Goal: Task Accomplishment & Management: Manage account settings

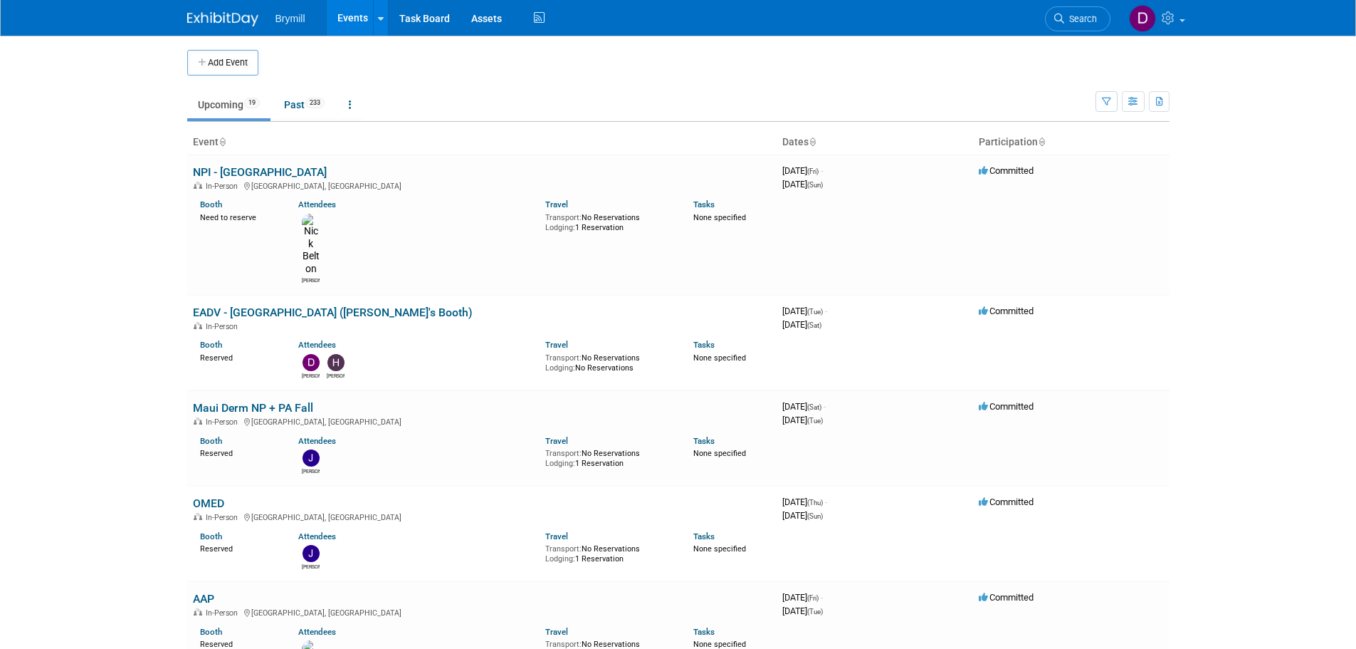
drag, startPoint x: 226, startPoint y: 174, endPoint x: 236, endPoint y: 169, distance: 10.8
click at [226, 174] on link "NPI - [GEOGRAPHIC_DATA]" at bounding box center [260, 172] width 134 height 14
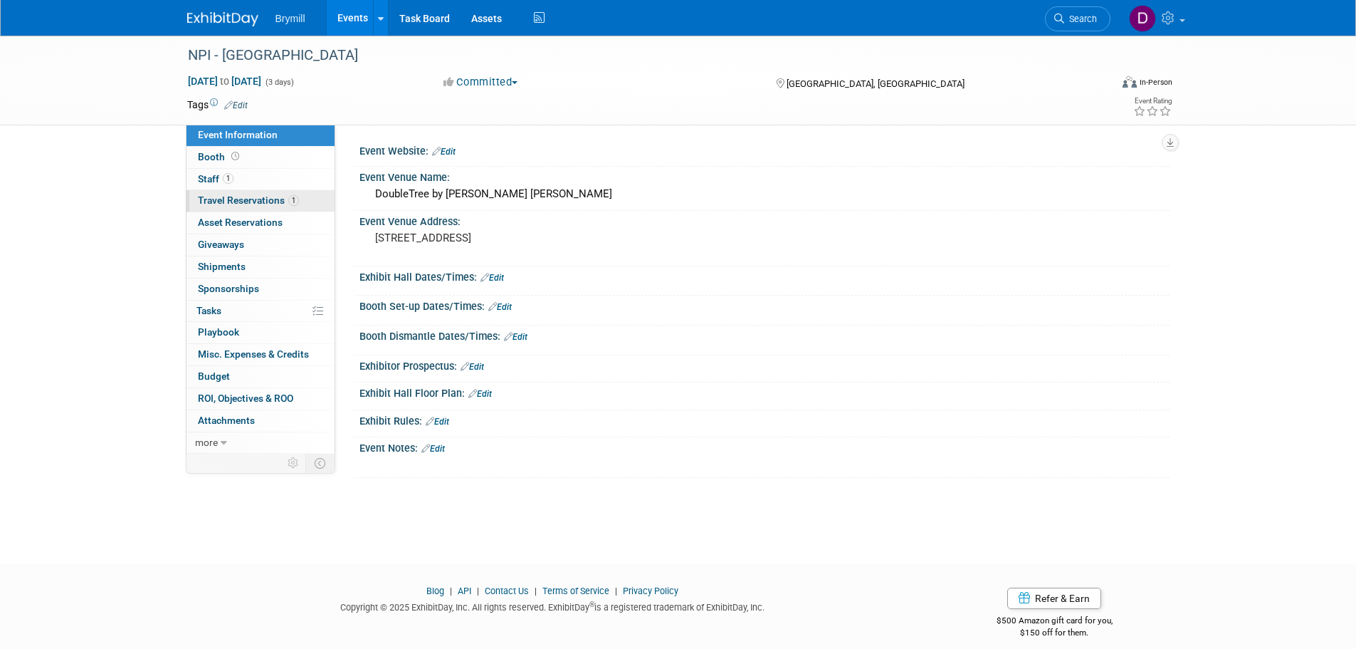
click at [256, 206] on link "1 Travel Reservations 1" at bounding box center [261, 200] width 148 height 21
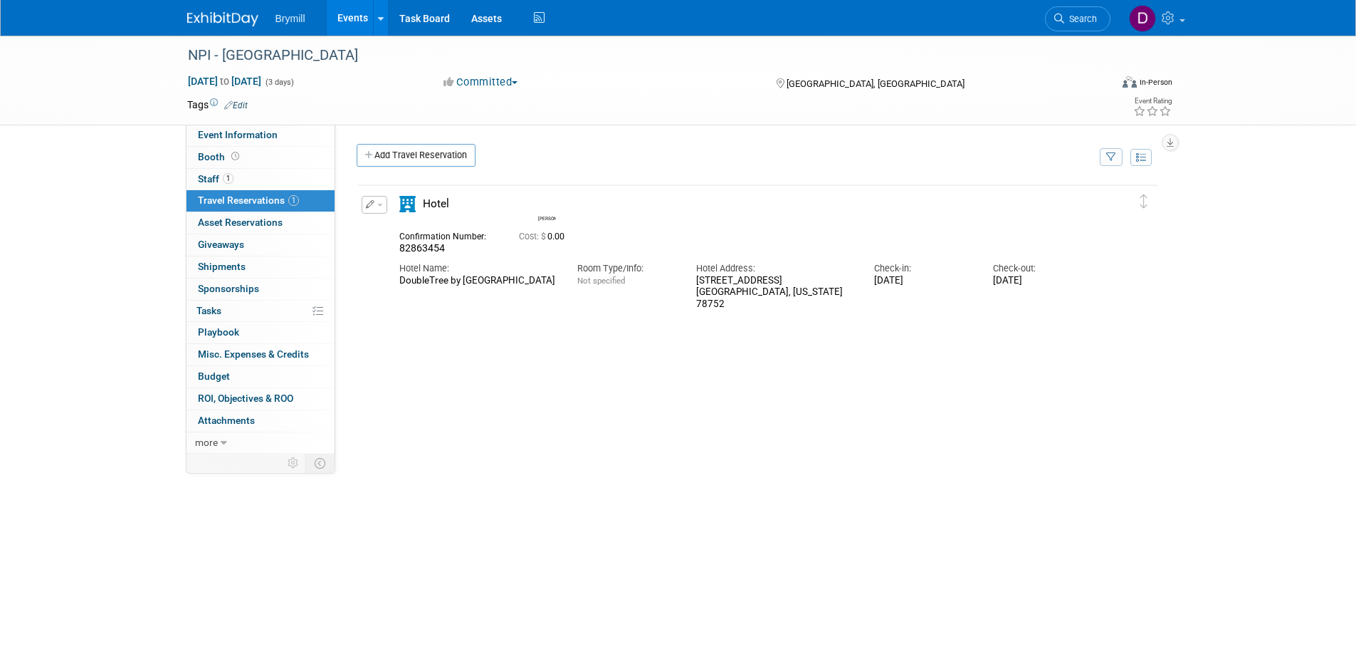
click at [234, 26] on img at bounding box center [222, 19] width 71 height 14
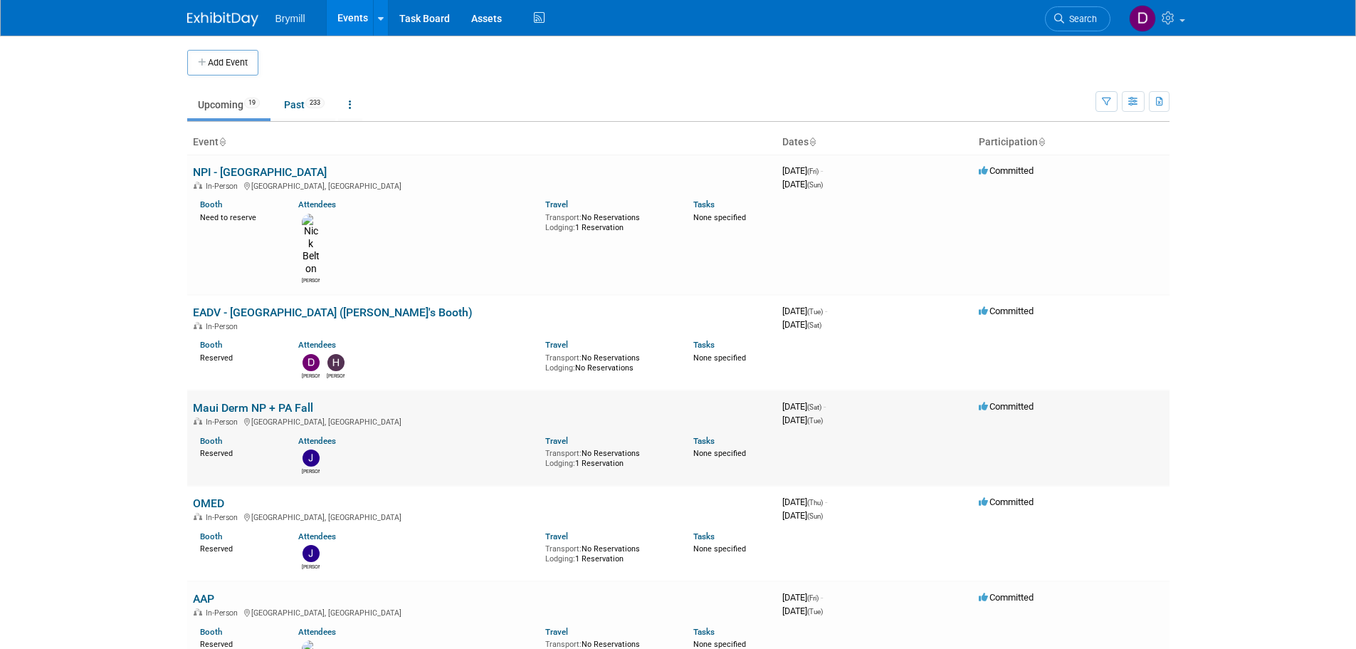
click at [296, 401] on link "Maui Derm NP + PA Fall" at bounding box center [253, 408] width 120 height 14
click at [223, 496] on link "OMED" at bounding box center [208, 503] width 31 height 14
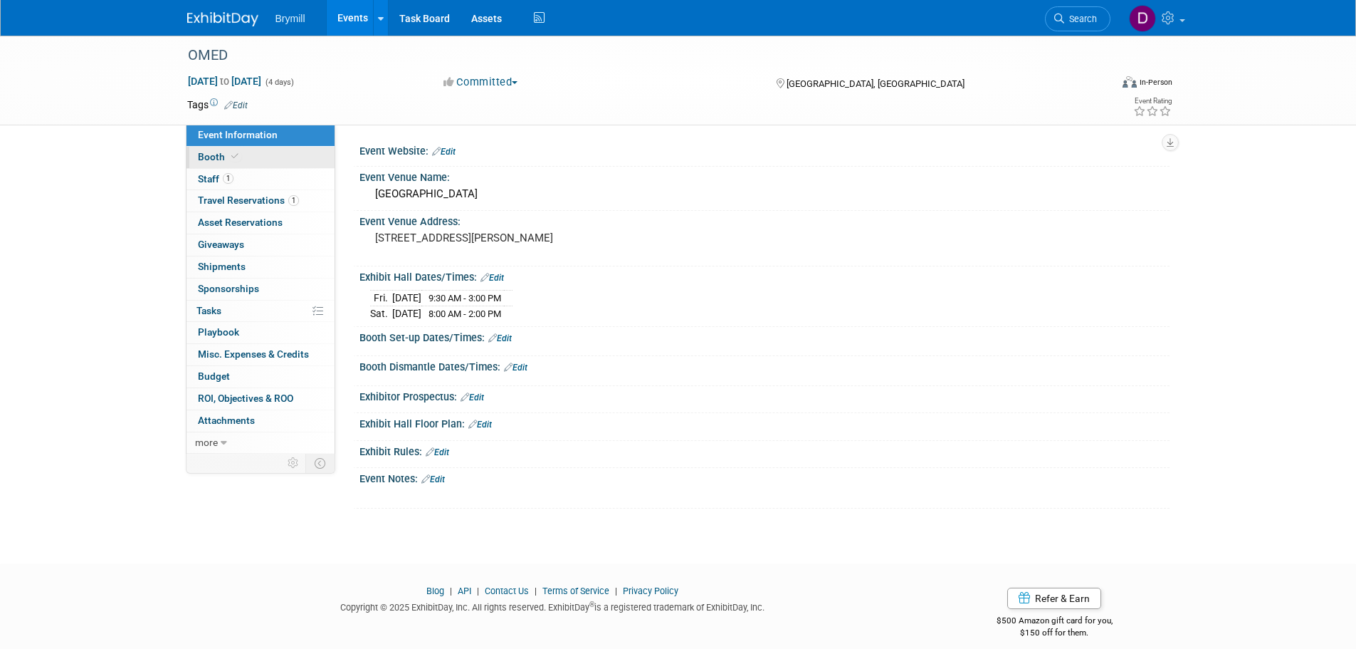
click at [268, 159] on link "Booth" at bounding box center [261, 157] width 148 height 21
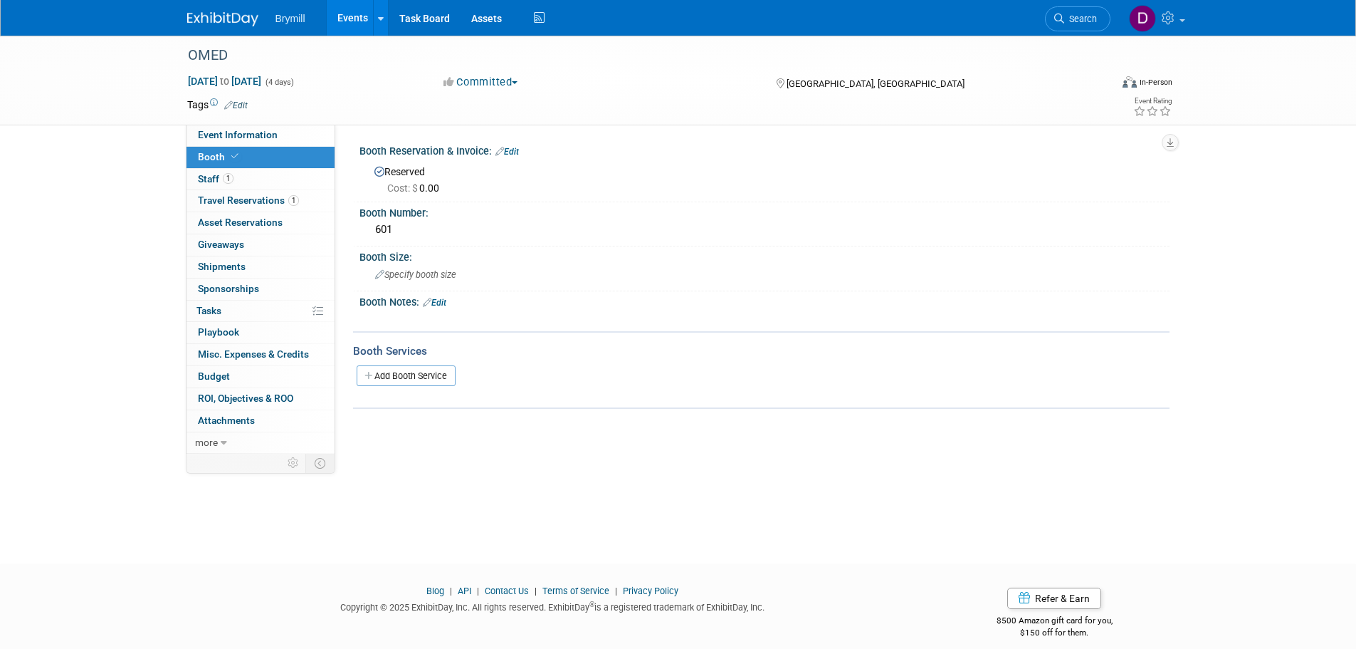
click at [219, 13] on img at bounding box center [222, 19] width 71 height 14
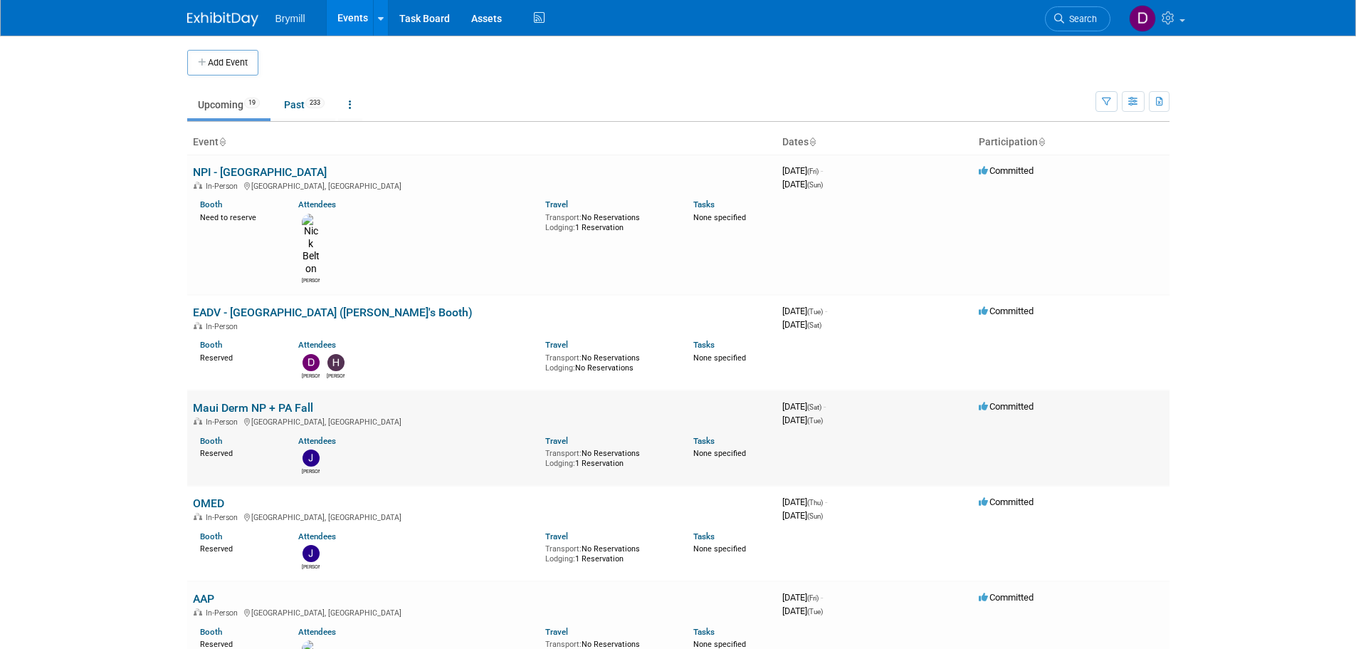
click at [217, 401] on link "Maui Derm NP + PA Fall" at bounding box center [253, 408] width 120 height 14
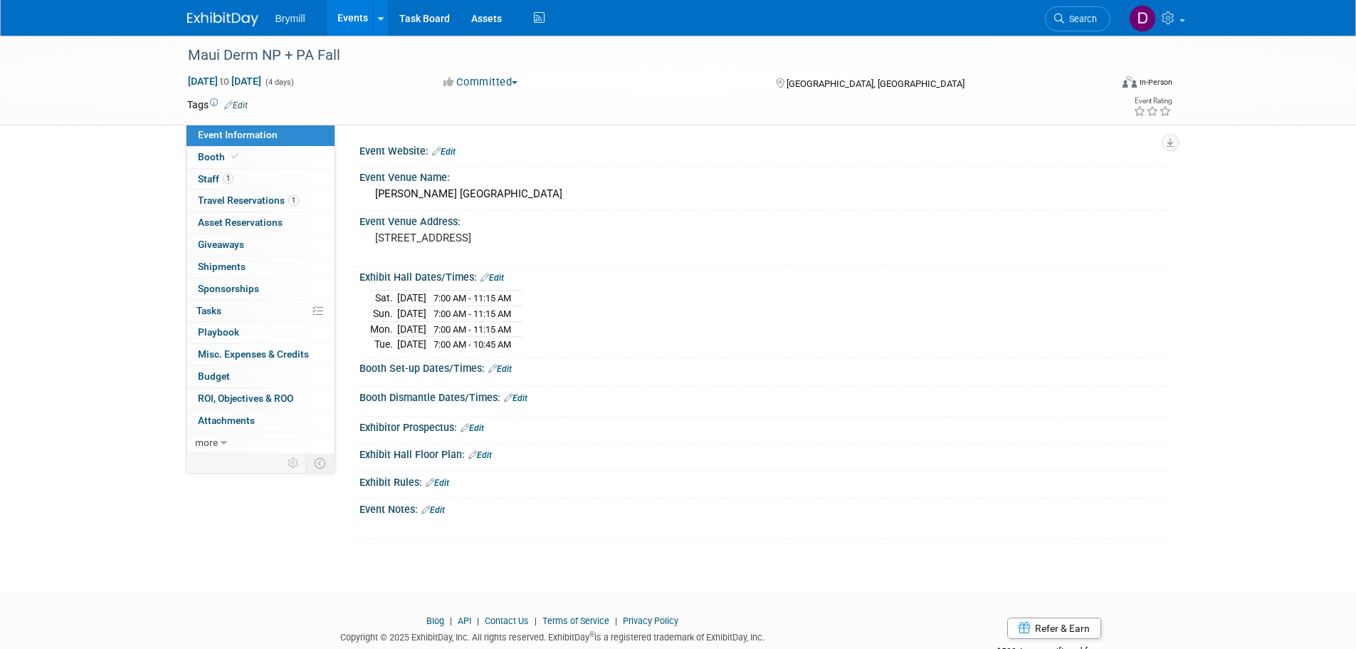
drag, startPoint x: 180, startPoint y: 4, endPoint x: 657, endPoint y: 370, distance: 600.7
click at [657, 370] on body "Brymill Events Add Event Bulk Upload Events Shareable Event Boards Recently Vie…" at bounding box center [678, 324] width 1356 height 649
click at [1251, 388] on div "Maui Derm NP + PA Fall Sep 20, 2025 to Sep 23, 2025 (4 days) Sep 20, 2025 to Se…" at bounding box center [678, 302] width 1356 height 532
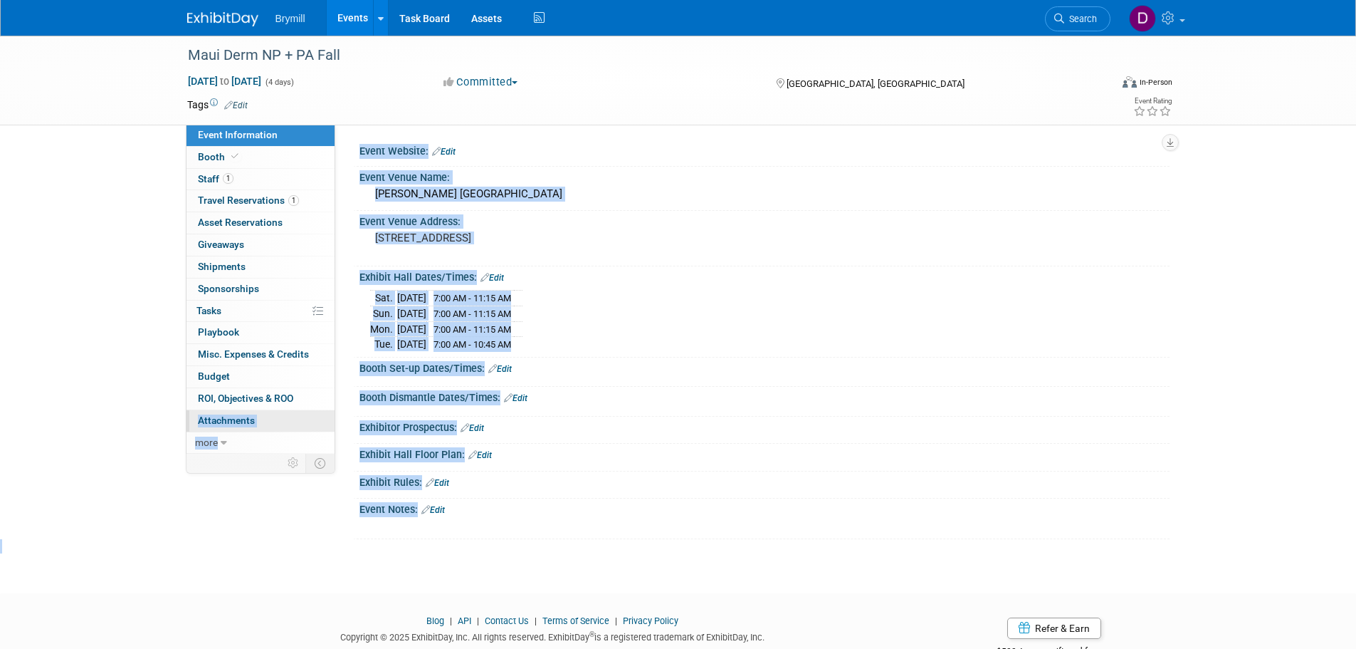
drag, startPoint x: 266, startPoint y: 538, endPoint x: 186, endPoint y: 417, distance: 144.8
click at [186, 417] on div "Maui Derm NP + PA Fall Sep 20, 2025 to Sep 23, 2025 (4 days) Sep 20, 2025 to Se…" at bounding box center [678, 302] width 1356 height 532
click at [108, 391] on div "Maui Derm NP + PA Fall Sep 20, 2025 to Sep 23, 2025 (4 days) Sep 20, 2025 to Se…" at bounding box center [678, 302] width 1356 height 532
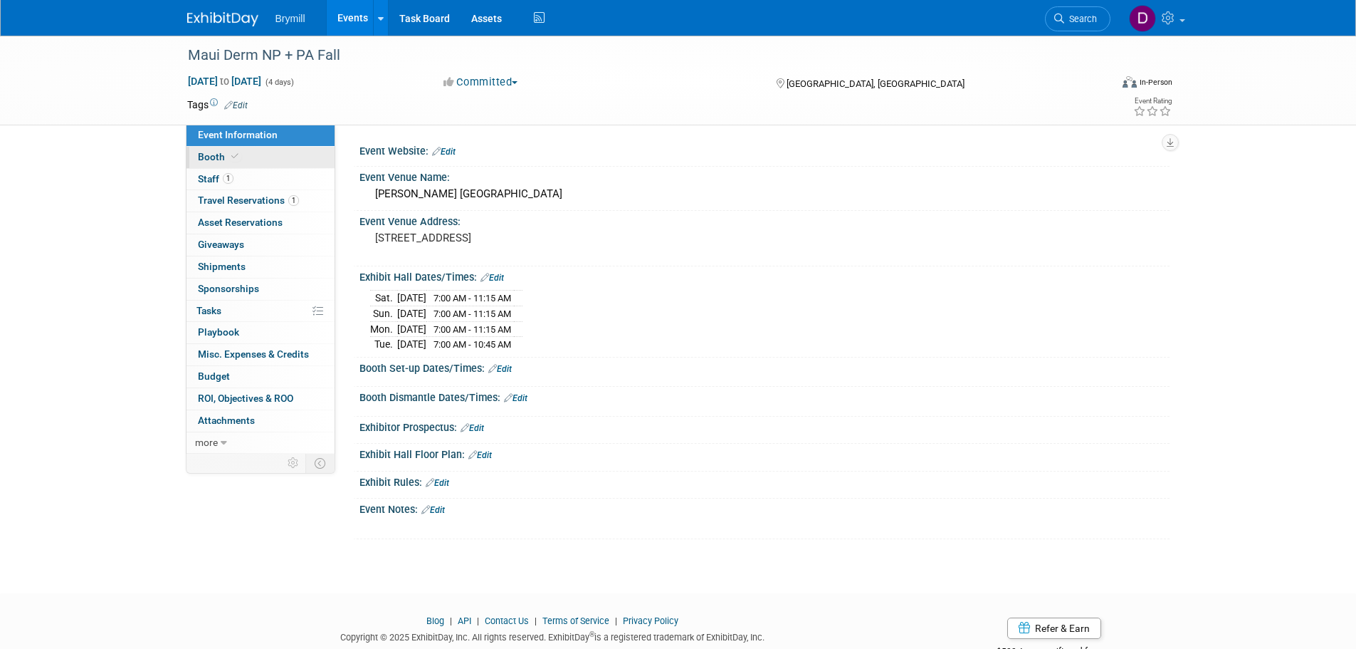
click at [273, 156] on link "Booth" at bounding box center [261, 157] width 148 height 21
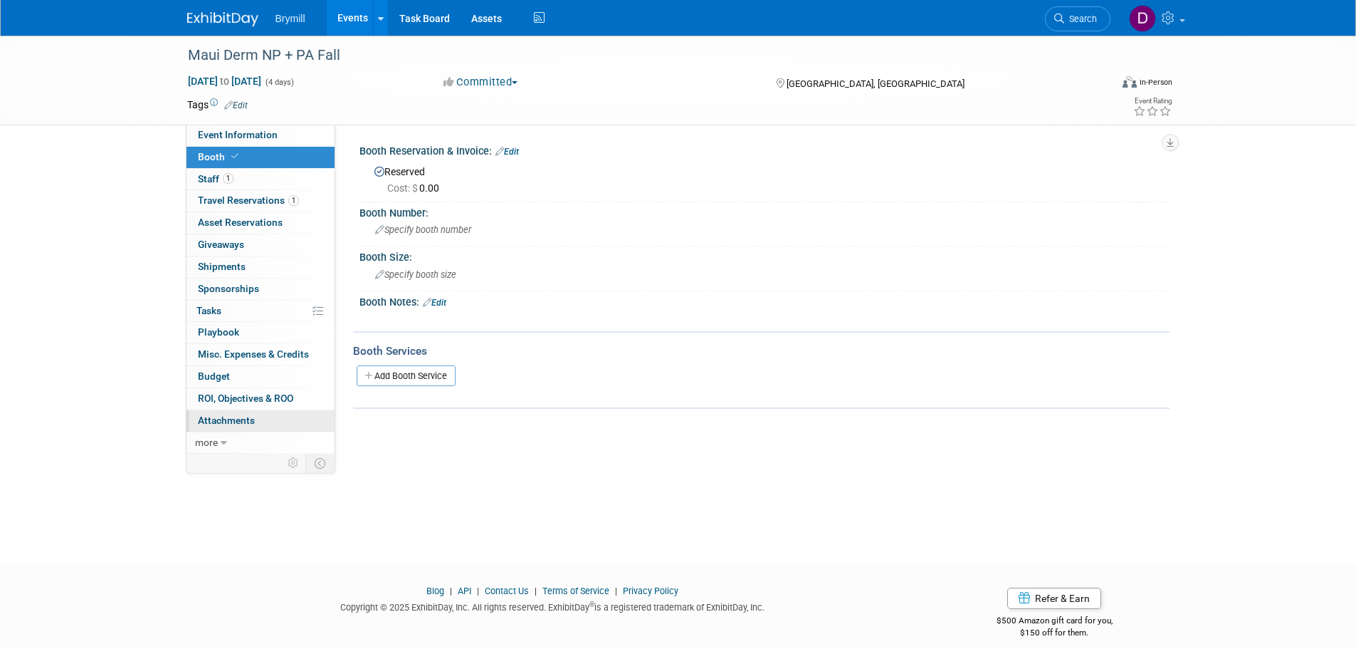
click at [233, 427] on link "0 Attachments 0" at bounding box center [261, 420] width 148 height 21
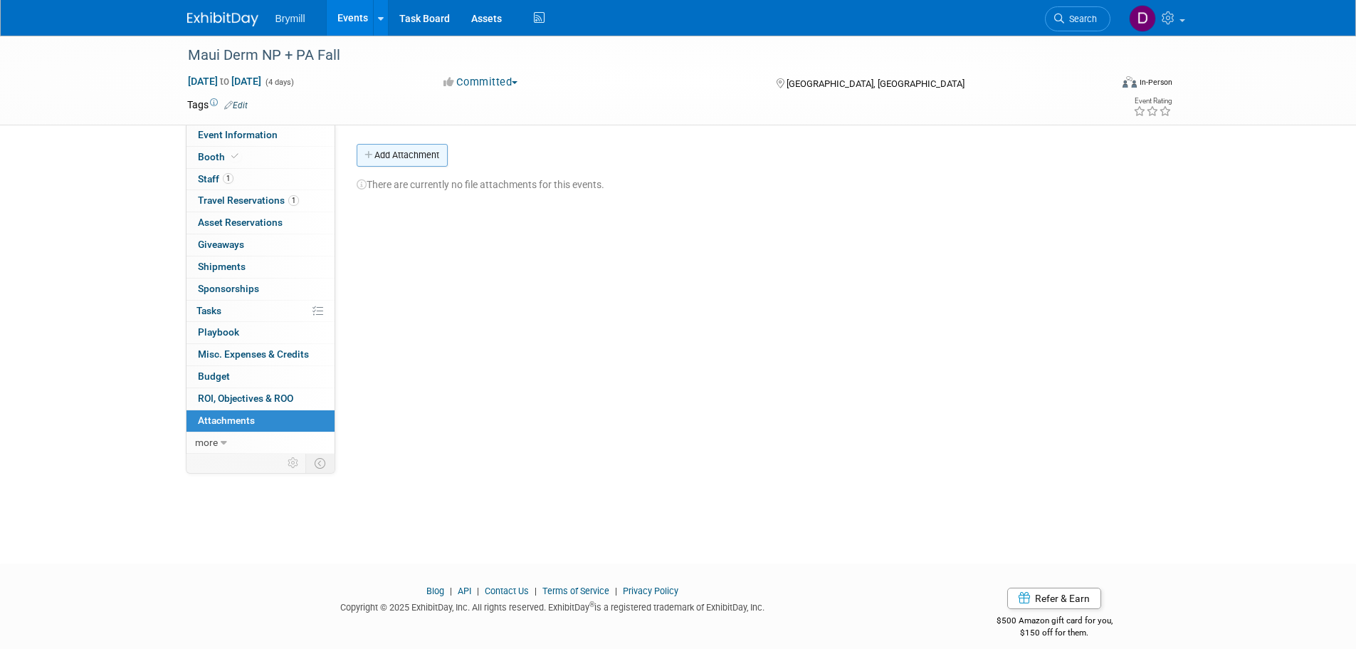
click at [399, 157] on button "Add Attachment" at bounding box center [402, 155] width 91 height 23
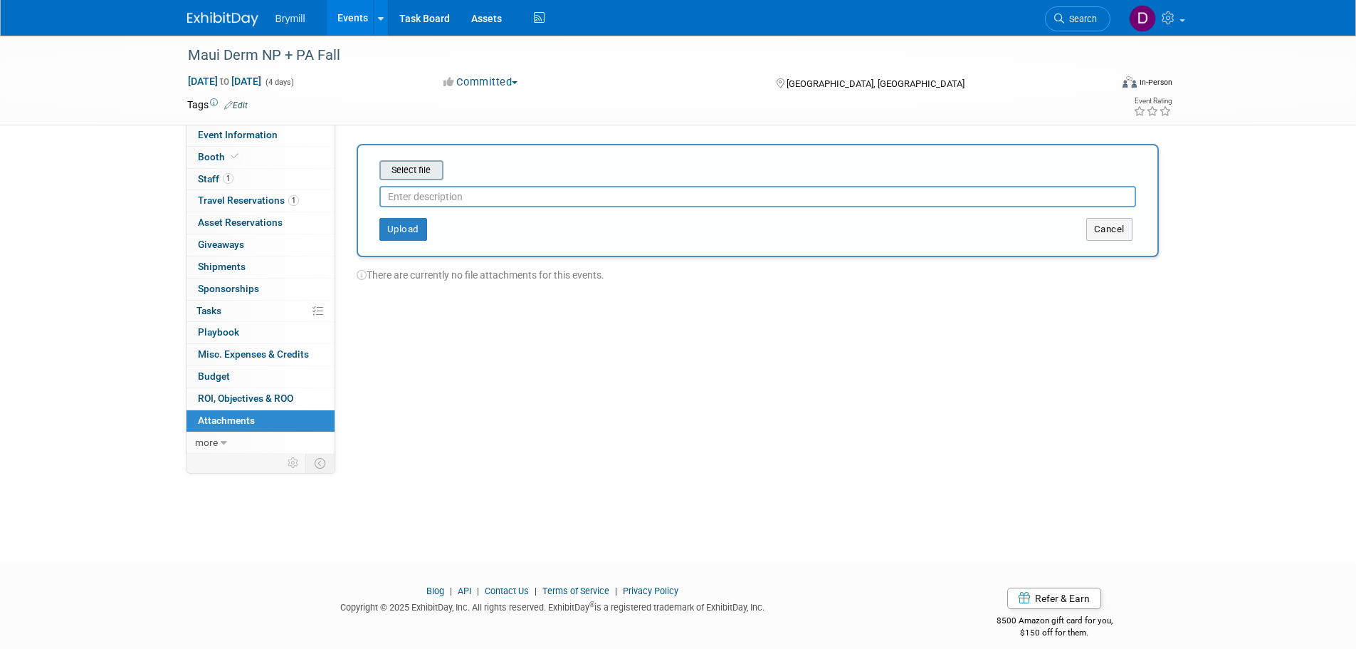
click at [401, 167] on input "file" at bounding box center [357, 170] width 169 height 17
type input "list"
click at [416, 216] on button "Upload" at bounding box center [404, 223] width 48 height 23
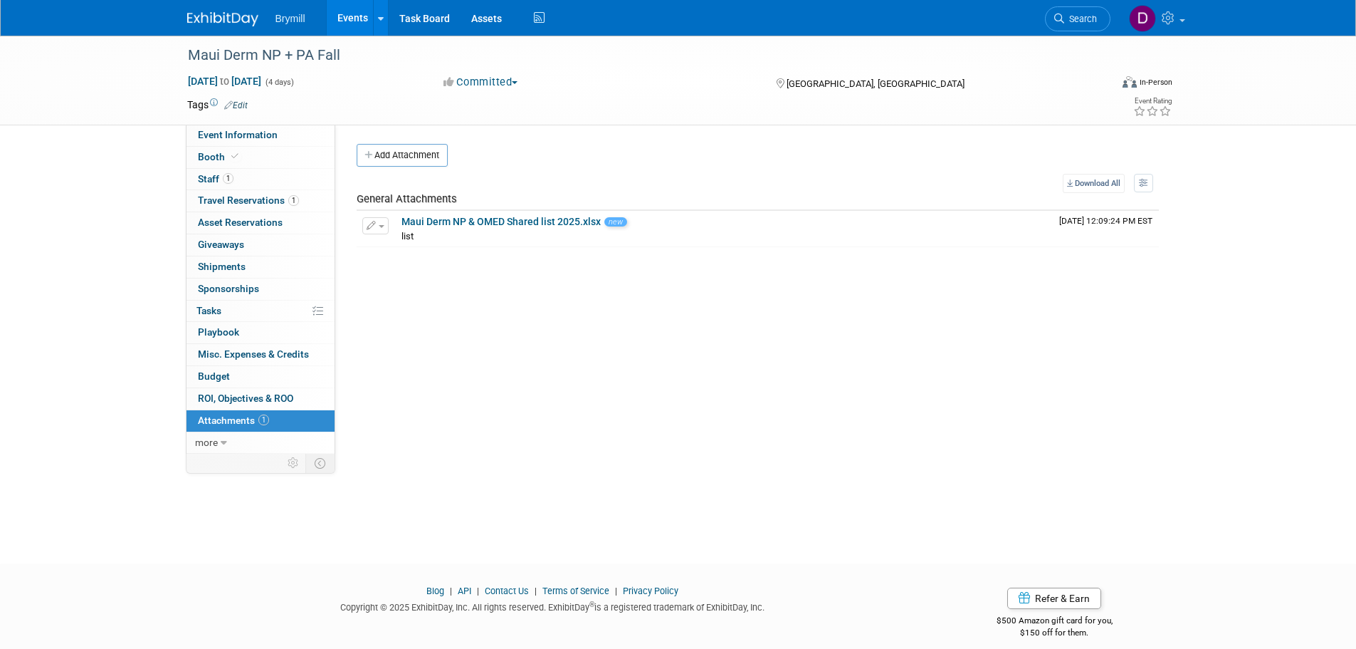
click at [223, 26] on img at bounding box center [222, 19] width 71 height 14
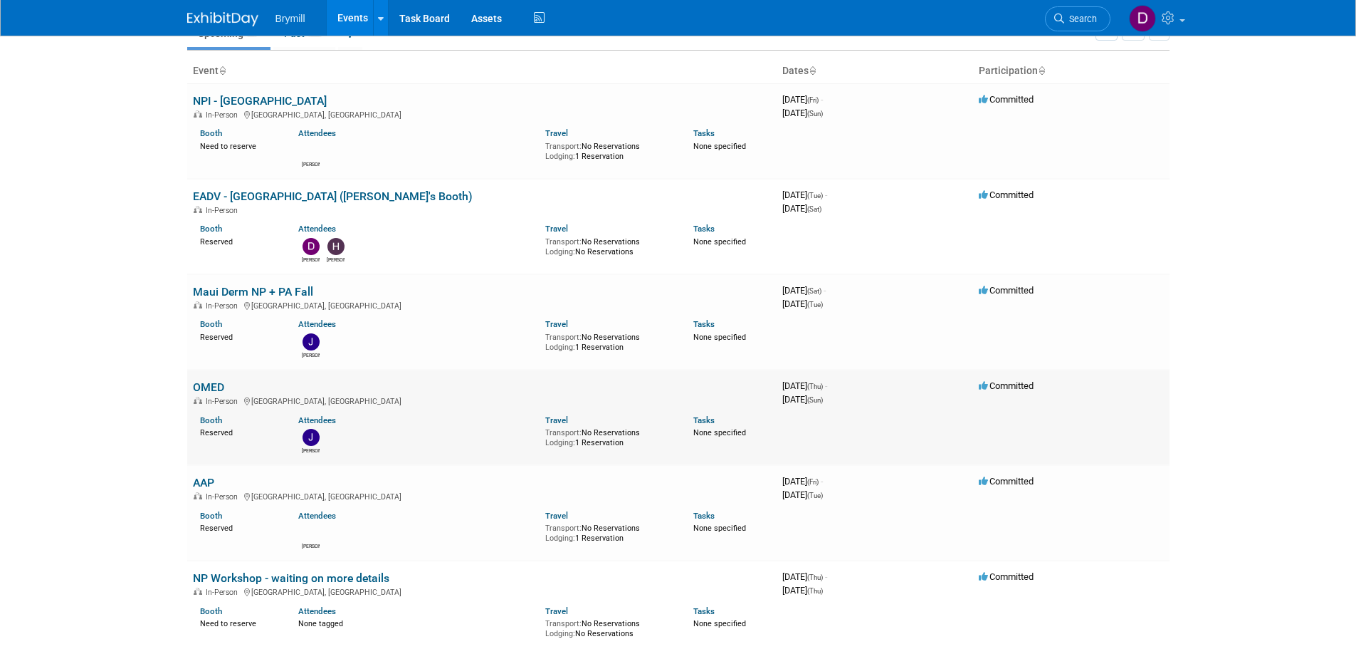
click at [192, 382] on td "OMED In-Person Nashville, TN Booth Reserved Attendees Jeffery Travel Transport:…" at bounding box center [482, 417] width 590 height 95
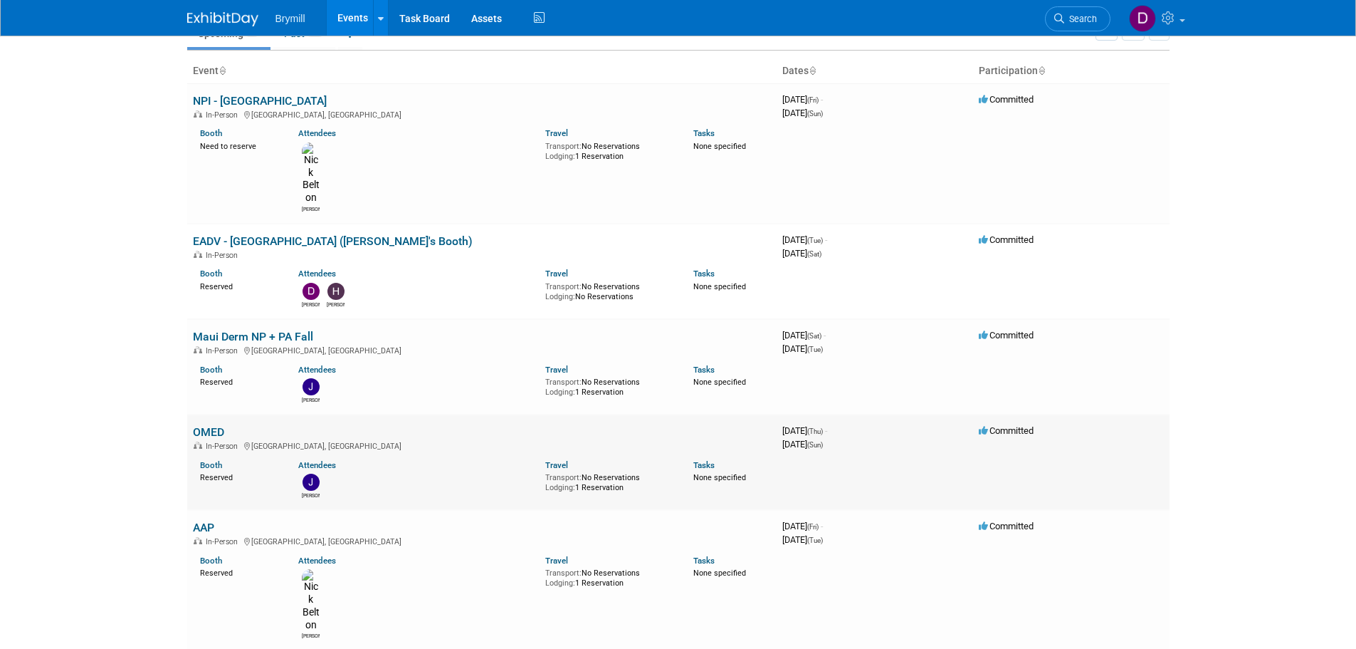
click at [222, 425] on link "OMED" at bounding box center [208, 432] width 31 height 14
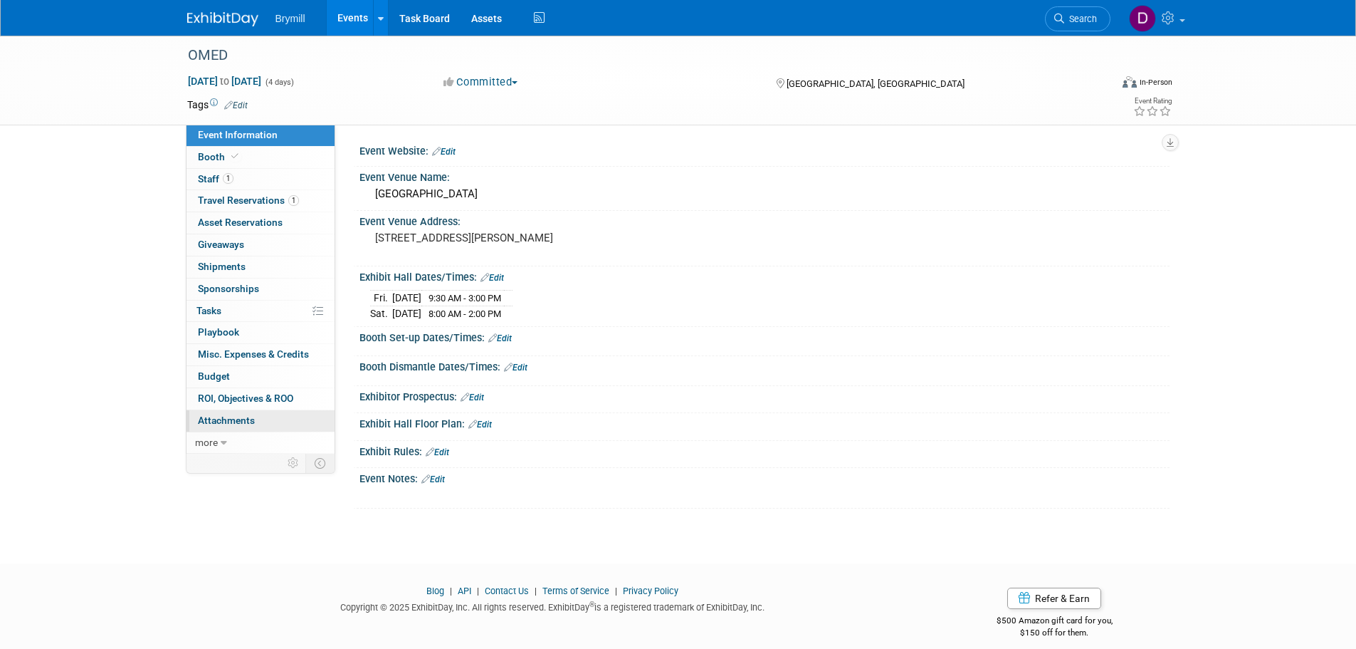
click at [240, 423] on span "Attachments 0" at bounding box center [226, 419] width 57 height 11
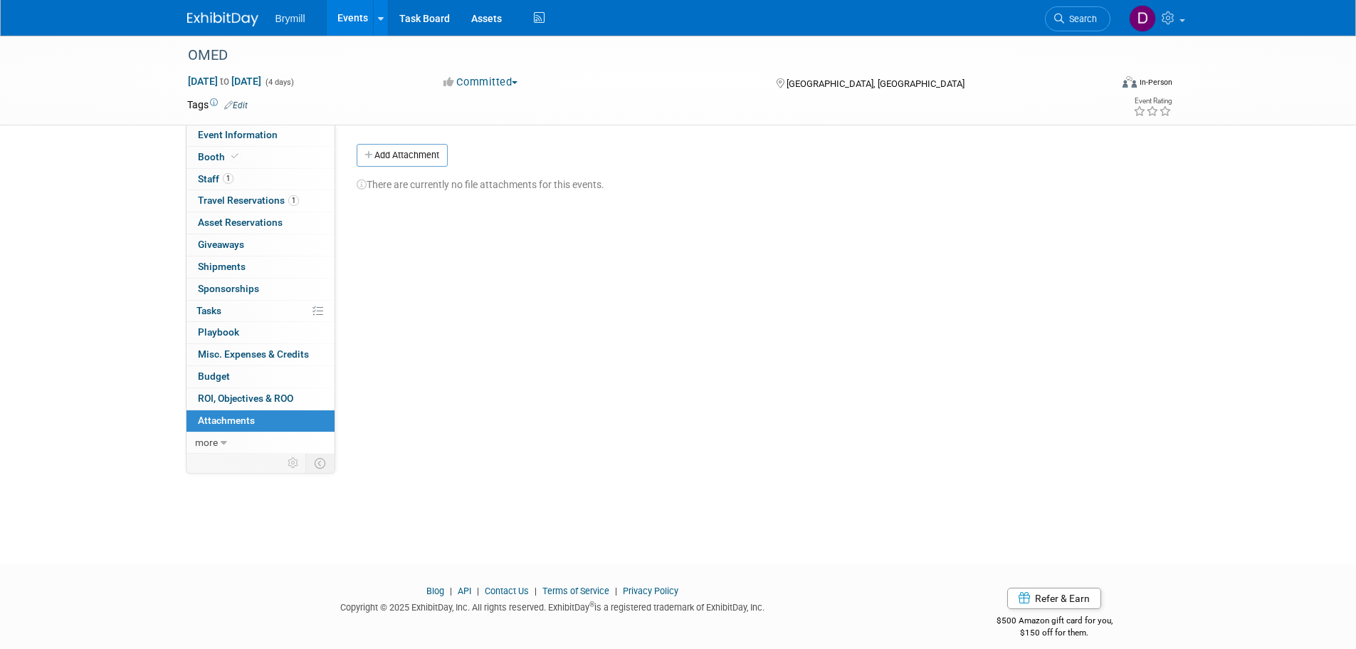
click at [385, 155] on button "Add Attachment" at bounding box center [402, 155] width 91 height 23
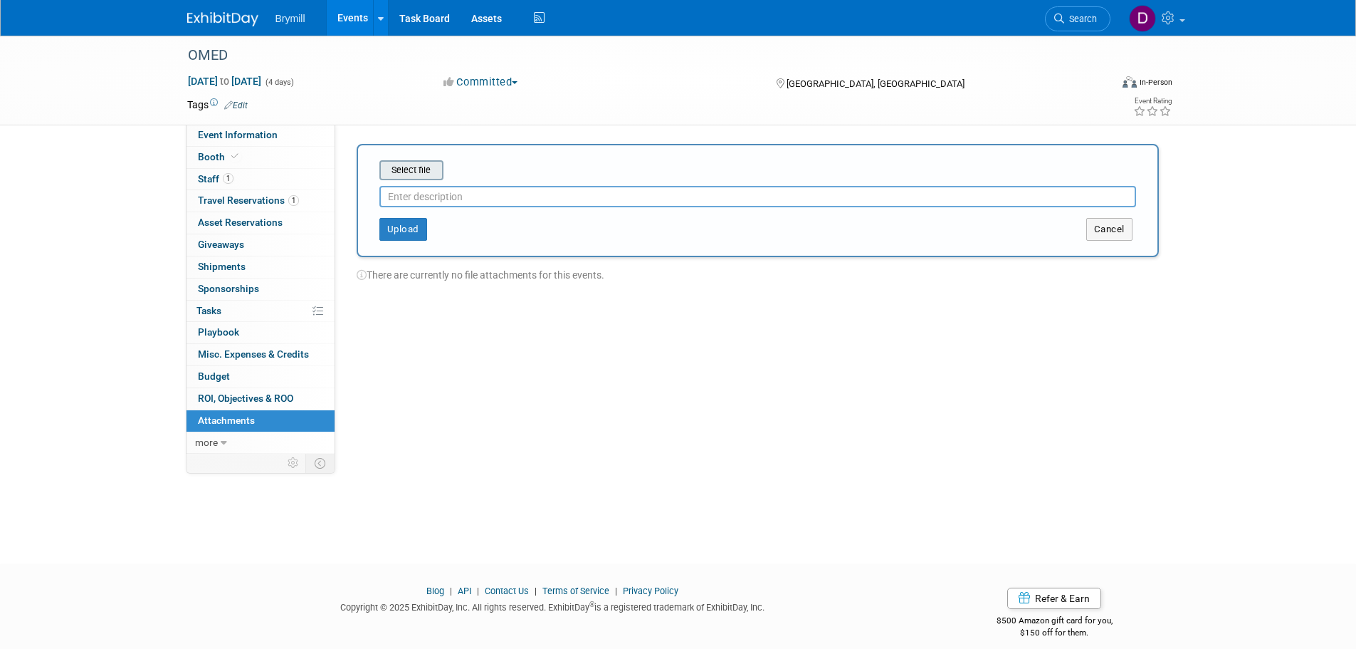
click at [393, 169] on input "file" at bounding box center [357, 170] width 169 height 17
type input "list"
click at [389, 217] on button "Upload" at bounding box center [404, 223] width 48 height 23
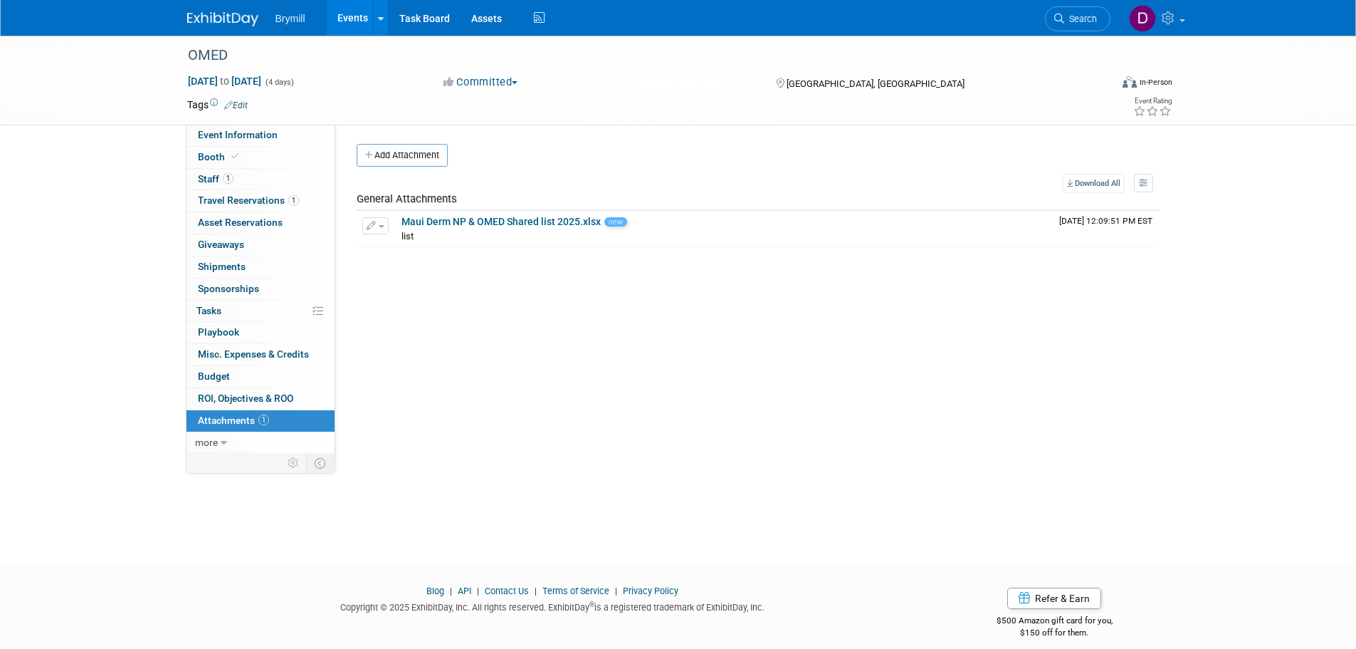
click at [193, 13] on img at bounding box center [222, 19] width 71 height 14
